Goal: Navigation & Orientation: Find specific page/section

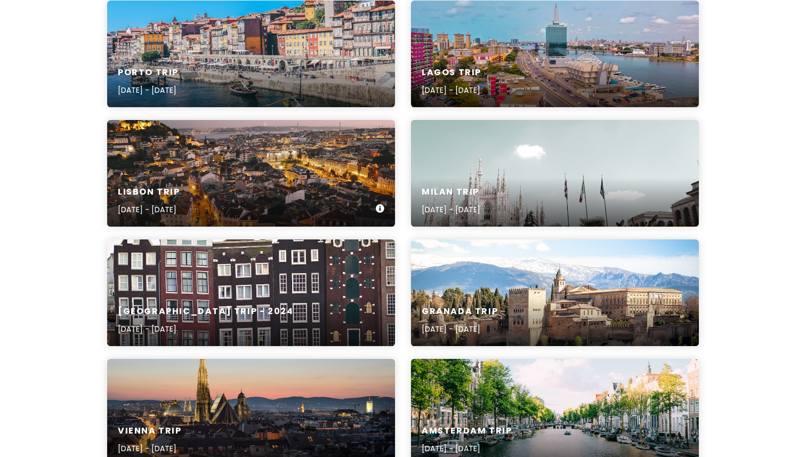
scroll to position [210, 0]
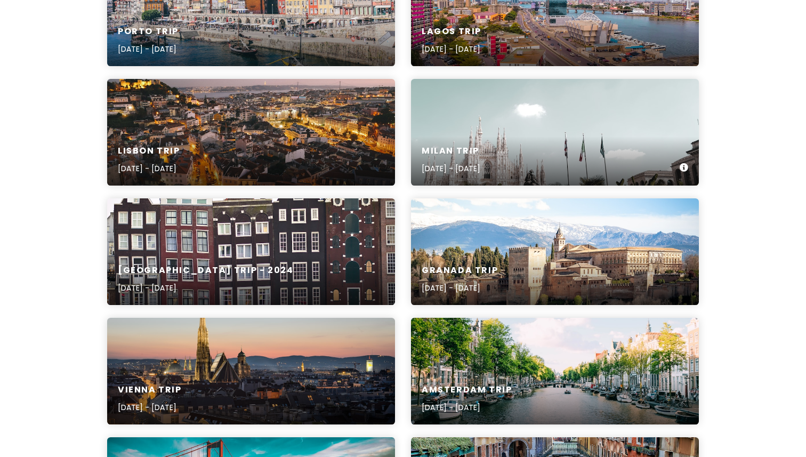
click at [492, 136] on div "Milan Trip [DATE] - [DATE]" at bounding box center [555, 160] width 288 height 51
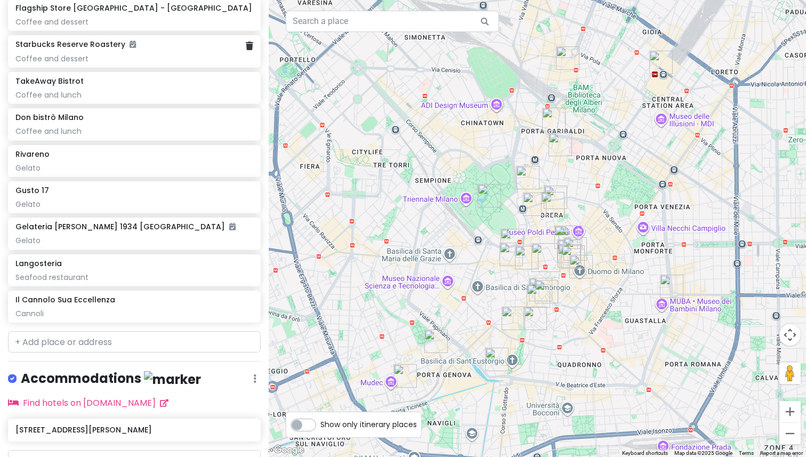
scroll to position [929, 0]
click at [103, 236] on div "Gelato" at bounding box center [133, 240] width 237 height 10
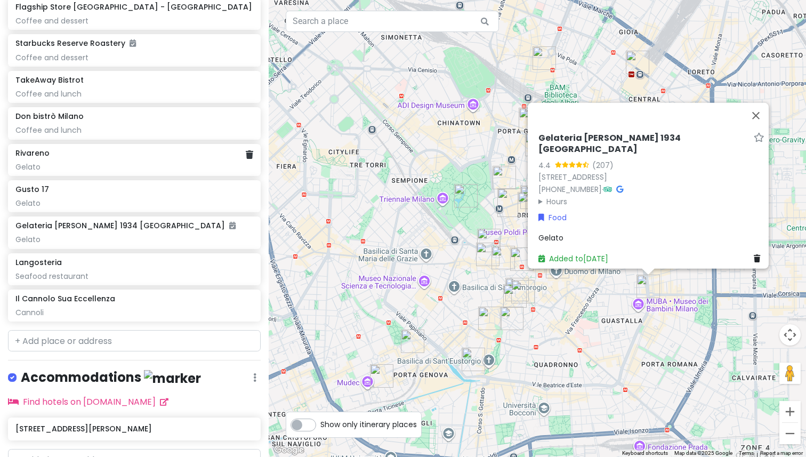
click at [81, 164] on div "Gelato" at bounding box center [133, 167] width 237 height 10
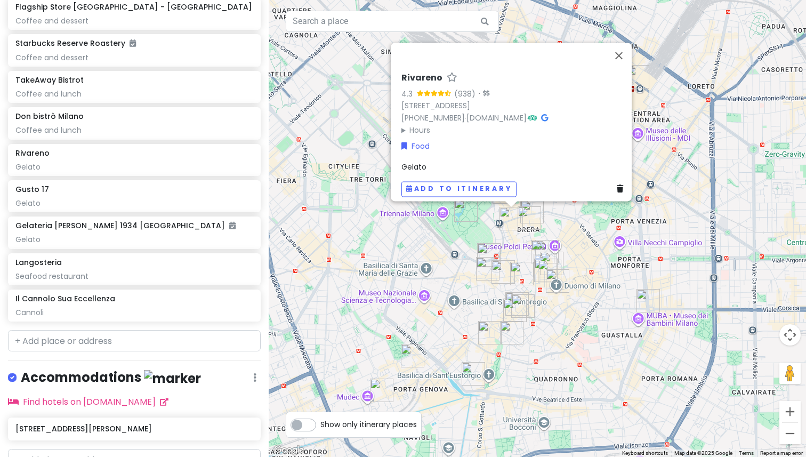
click at [422, 73] on h6 "Rivareno" at bounding box center [422, 78] width 41 height 11
click at [422, 73] on input "Rivareno" at bounding box center [515, 75] width 226 height 17
click at [101, 193] on div "Gusto 17 Gelato" at bounding box center [133, 196] width 237 height 23
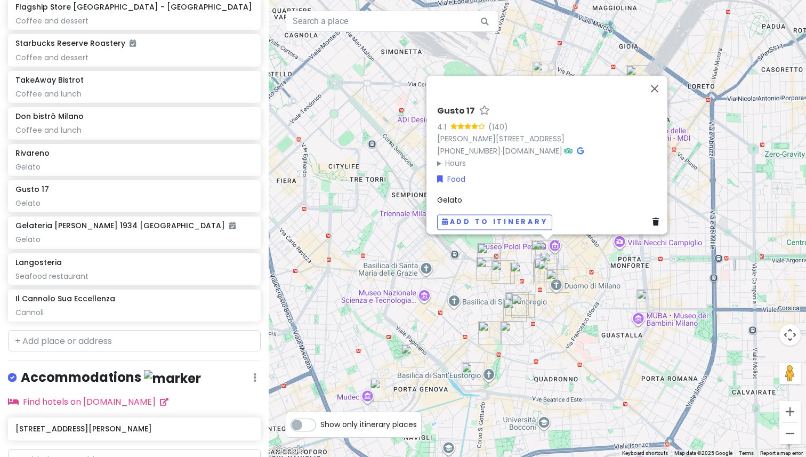
click at [443, 106] on h6 "Gusto 17" at bounding box center [456, 111] width 38 height 11
click at [443, 102] on input "Gusto 17" at bounding box center [550, 108] width 226 height 17
click at [115, 309] on div "Cannoli" at bounding box center [133, 313] width 237 height 10
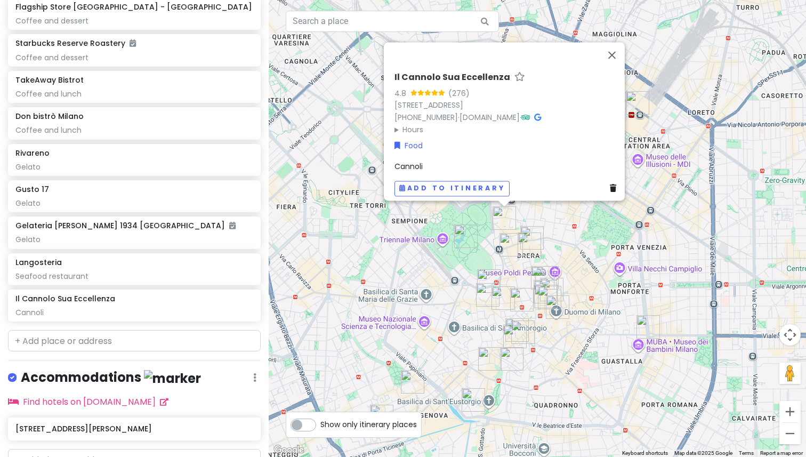
click at [456, 72] on h6 "Il Cannolo Sua Eccellenza" at bounding box center [453, 77] width 116 height 11
click at [456, 70] on input "Il Cannolo Sua Eccellenza" at bounding box center [508, 75] width 226 height 17
click at [114, 240] on div "Gelato" at bounding box center [133, 240] width 237 height 10
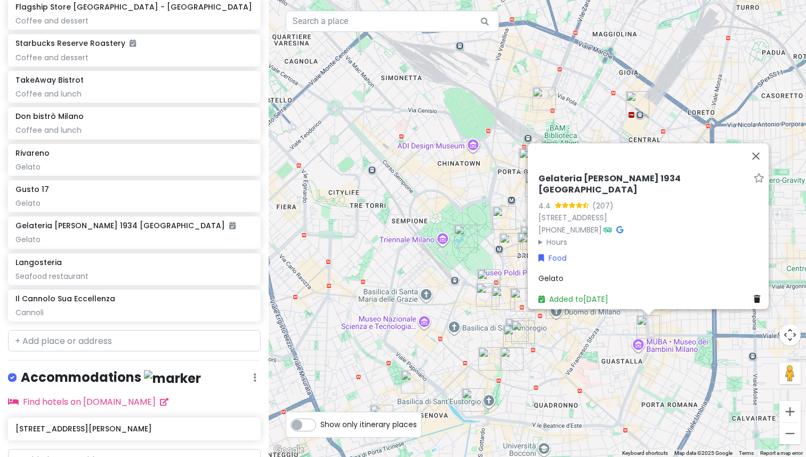
click at [557, 180] on h6 "Gelateria [PERSON_NAME] 1934 [GEOGRAPHIC_DATA]" at bounding box center [644, 184] width 211 height 22
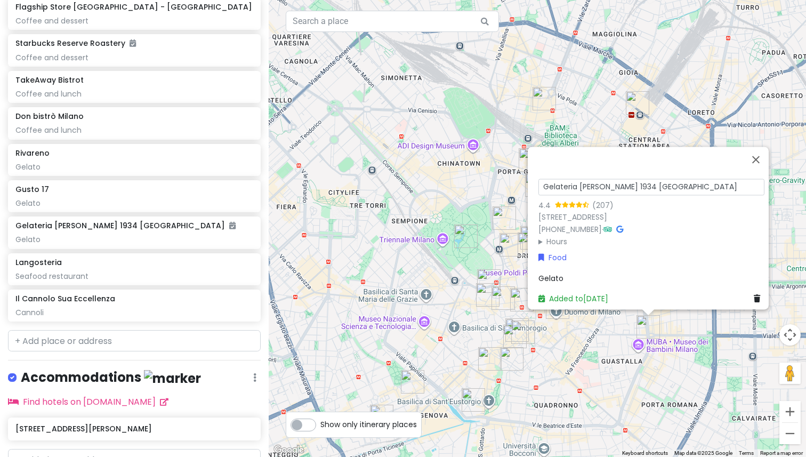
click at [557, 180] on input "Gelateria [PERSON_NAME] 1934 [GEOGRAPHIC_DATA]" at bounding box center [652, 187] width 226 height 17
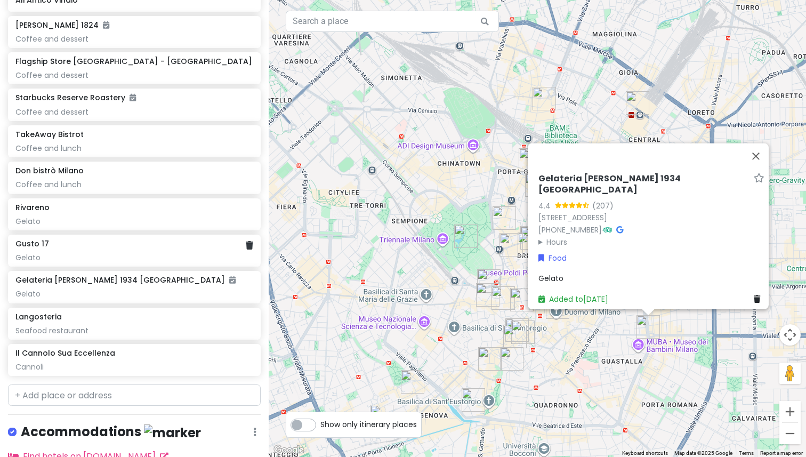
scroll to position [863, 0]
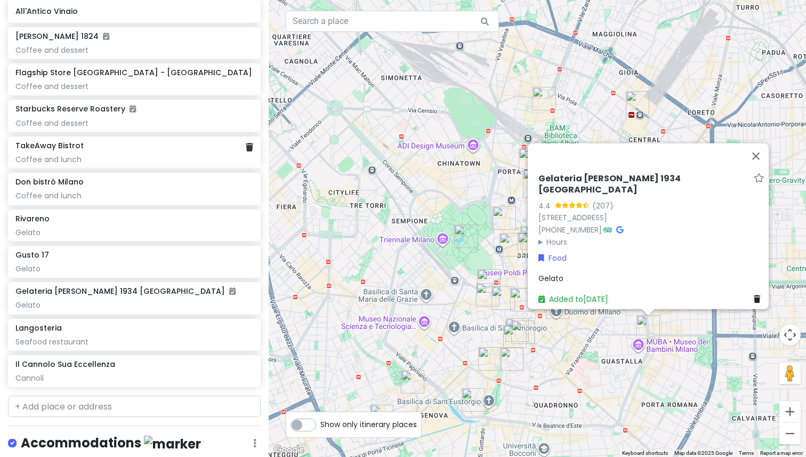
click at [113, 155] on div "Coffee and lunch" at bounding box center [133, 160] width 237 height 10
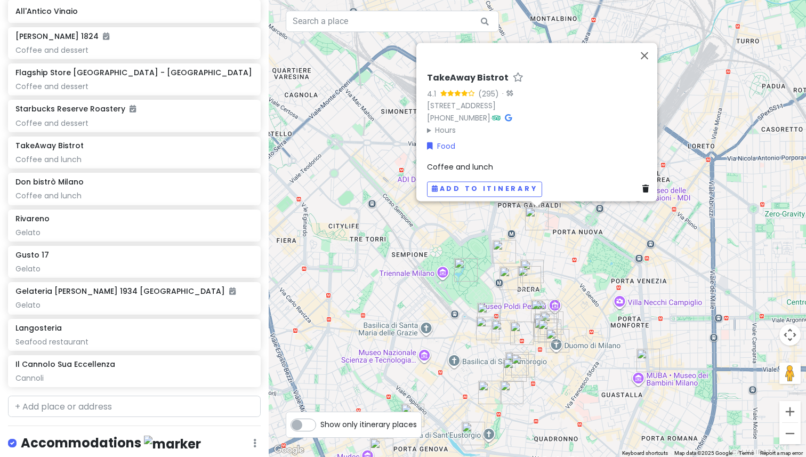
click at [468, 73] on h6 "TakeAway Bistrot" at bounding box center [468, 78] width 82 height 11
click at [468, 72] on input "TakeAway Bistrot" at bounding box center [540, 75] width 226 height 17
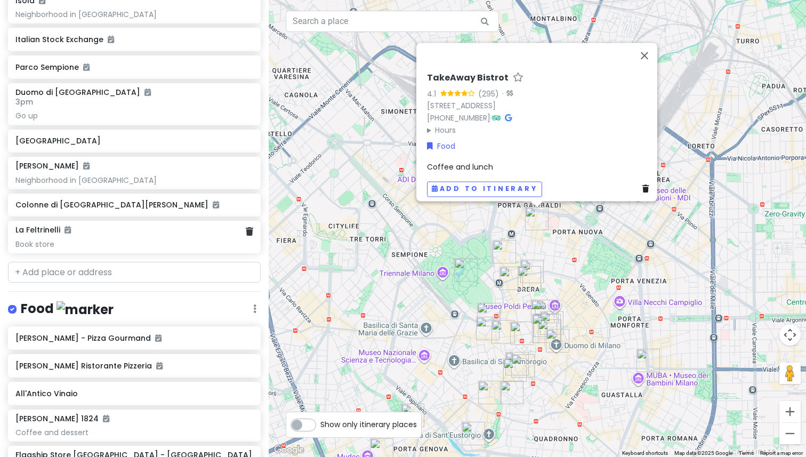
scroll to position [476, 0]
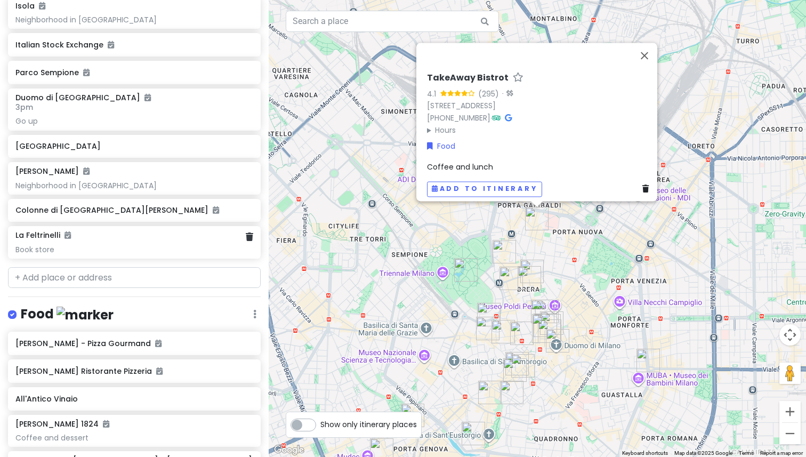
click at [106, 239] on div "La Feltrinelli Book store" at bounding box center [133, 241] width 237 height 23
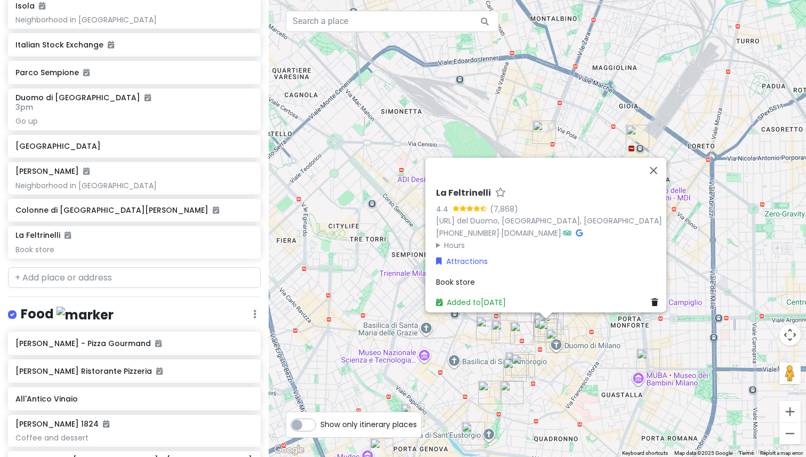
click at [450, 189] on h6 "La Feltrinelli" at bounding box center [463, 192] width 55 height 11
click at [450, 189] on input "La Feltrinelli" at bounding box center [549, 190] width 226 height 17
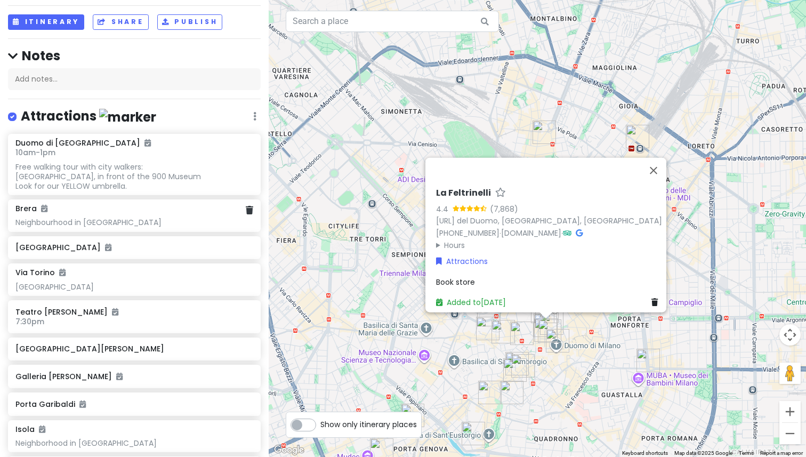
scroll to position [0, 0]
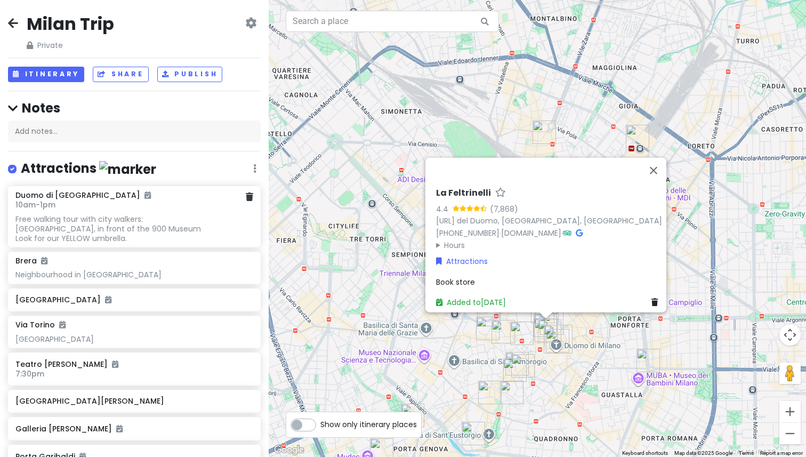
click at [148, 224] on div "Free walking tour with city walkers: [GEOGRAPHIC_DATA], in front of the 900 Mus…" at bounding box center [133, 228] width 237 height 29
